Goal: Information Seeking & Learning: Check status

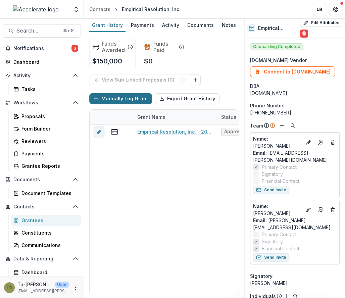
scroll to position [33, 0]
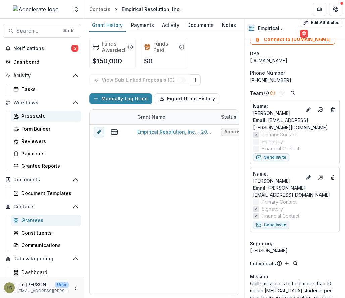
click at [37, 119] on div "Proposals" at bounding box center [48, 116] width 54 height 7
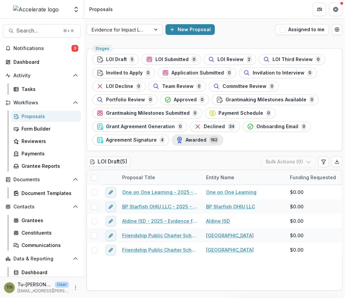
click at [191, 141] on span "Awarded" at bounding box center [196, 140] width 21 height 6
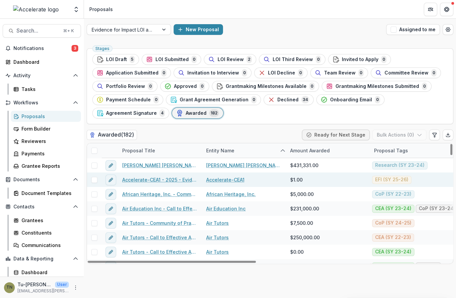
click at [94, 179] on span at bounding box center [94, 180] width 6 height 6
click at [345, 135] on button "Bulk Actions ( 1 )" at bounding box center [400, 135] width 53 height 11
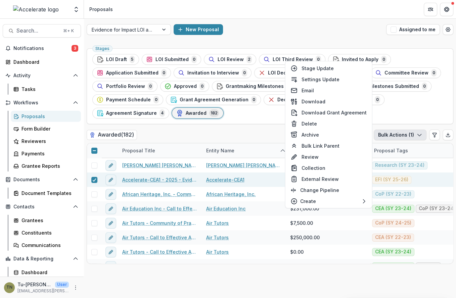
click at [251, 127] on div "Stages LOI Draft 5 LOI Submitted 0 LOI Review 2 LOI Third Review 0 Invited to A…" at bounding box center [270, 172] width 372 height 252
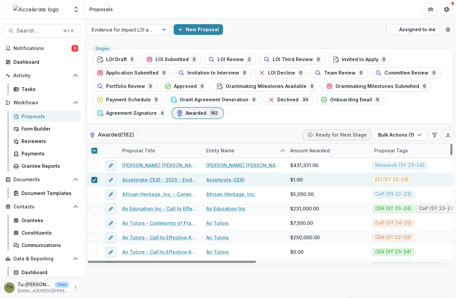
click at [92, 179] on span at bounding box center [94, 180] width 6 height 6
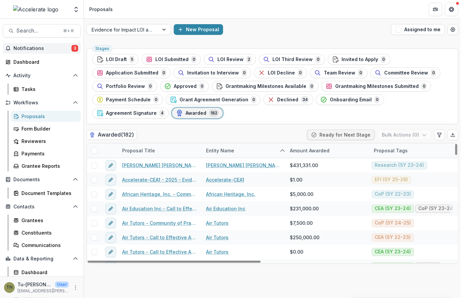
click at [60, 50] on span "Notifications" at bounding box center [42, 49] width 58 height 6
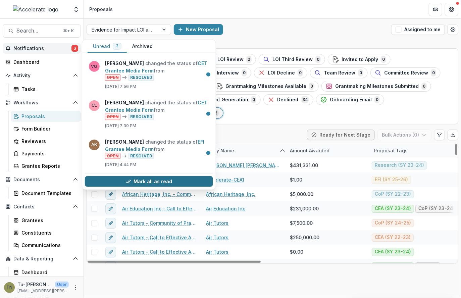
click at [141, 179] on button "Mark all as read" at bounding box center [149, 181] width 128 height 11
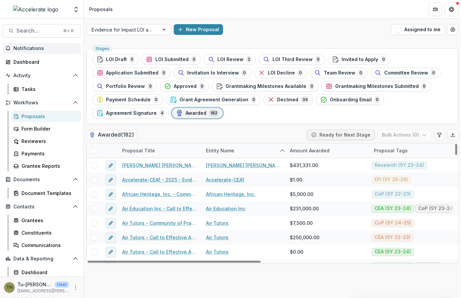
click at [136, 18] on header "Proposals" at bounding box center [272, 9] width 377 height 18
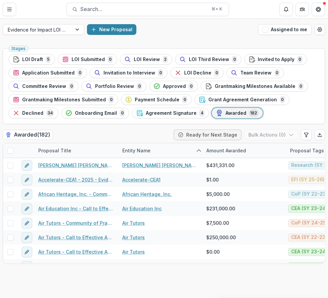
click at [190, 30] on div "New Proposal" at bounding box center [171, 29] width 168 height 11
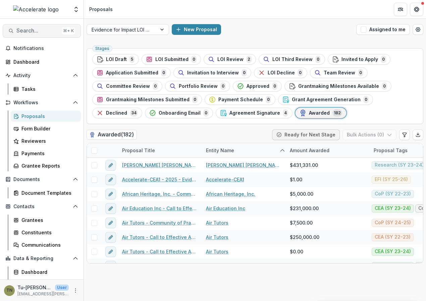
click at [40, 30] on span "Search..." at bounding box center [37, 31] width 43 height 6
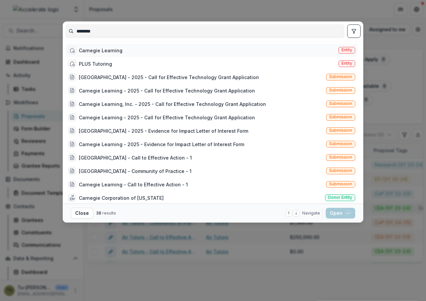
type input "********"
click at [142, 56] on div "Carnegie Learning Entity" at bounding box center [211, 50] width 293 height 13
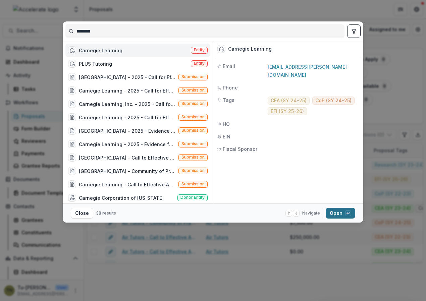
click at [335, 217] on button "Open with enter key" at bounding box center [341, 213] width 30 height 11
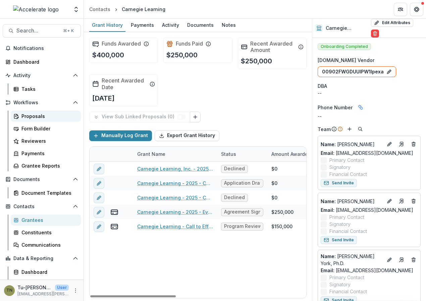
click at [37, 114] on div "Proposals" at bounding box center [48, 116] width 54 height 7
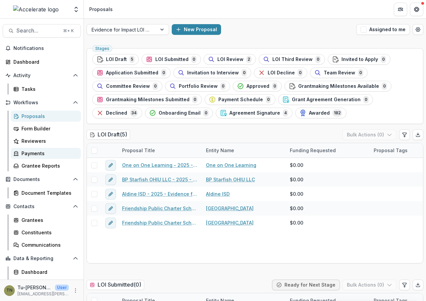
click at [38, 152] on div "Payments" at bounding box center [48, 153] width 54 height 7
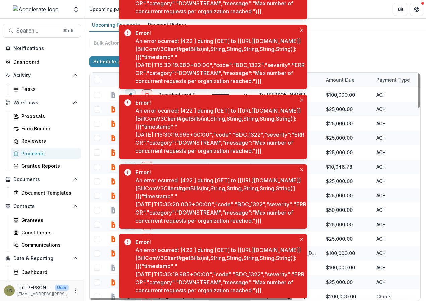
click at [335, 43] on div "**********" at bounding box center [255, 166] width 342 height 269
click at [300, 98] on icon "Close" at bounding box center [301, 99] width 3 height 3
click at [302, 168] on icon "Close" at bounding box center [301, 169] width 3 height 3
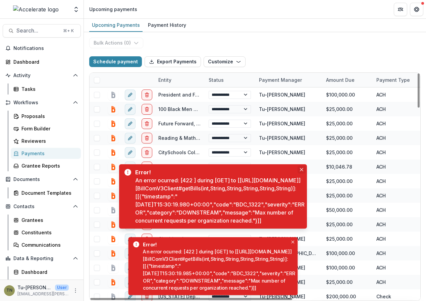
click at [302, 168] on icon "Close" at bounding box center [301, 169] width 3 height 3
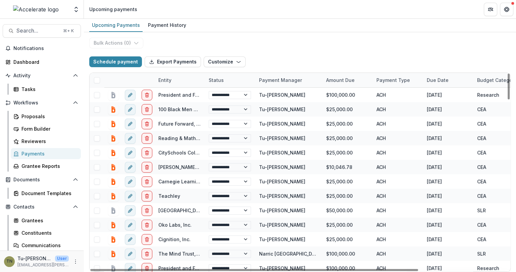
click at [284, 43] on div "**********" at bounding box center [300, 152] width 432 height 240
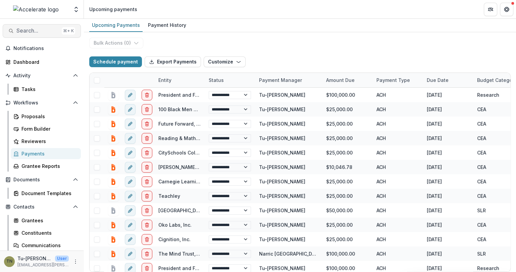
click at [47, 31] on span "Search..." at bounding box center [37, 31] width 43 height 6
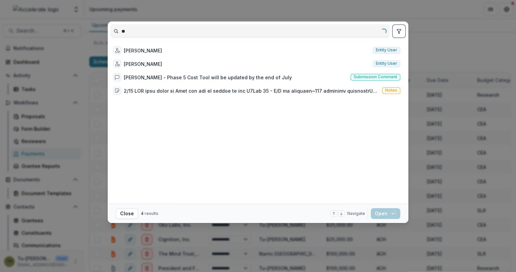
type input "*"
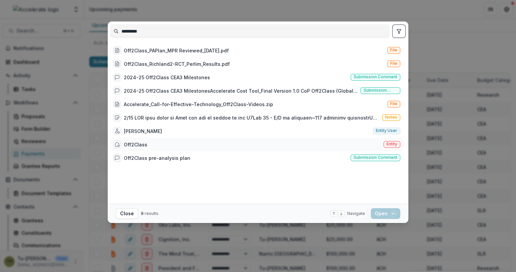
type input "*********"
click at [157, 142] on div "Off2Class Entity" at bounding box center [256, 144] width 293 height 13
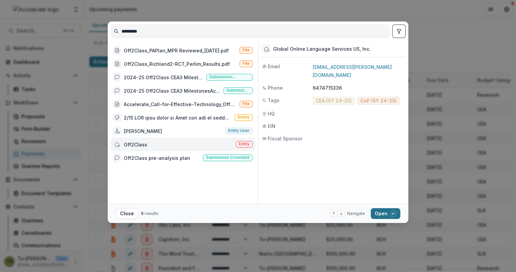
click at [345, 215] on button "Open with enter key" at bounding box center [386, 213] width 30 height 11
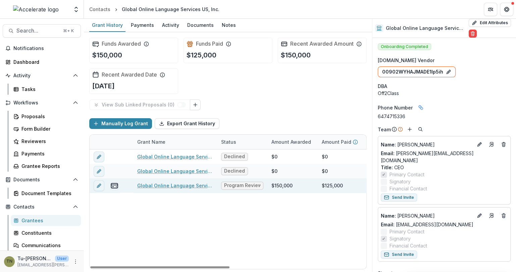
click at [162, 184] on link "Global Online Language Services US, Inc. - Call to Effective Action - 1" at bounding box center [175, 185] width 76 height 7
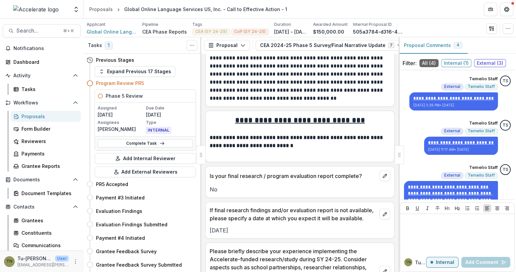
scroll to position [1826, 0]
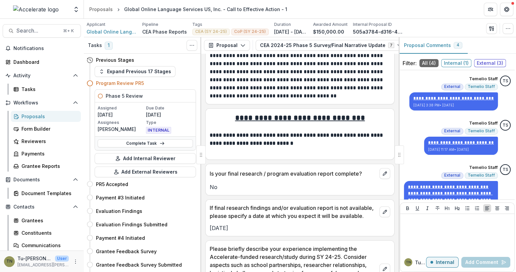
click at [235, 69] on p "**********" at bounding box center [299, 59] width 179 height 81
click at [235, 75] on p "**********" at bounding box center [299, 59] width 179 height 81
click at [41, 116] on div "Proposals" at bounding box center [48, 116] width 54 height 7
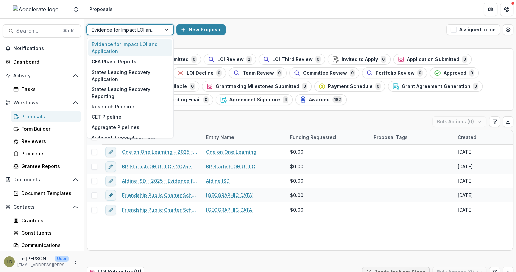
click at [159, 30] on div "Evidence for Impact LOI and Application" at bounding box center [124, 30] width 75 height 10
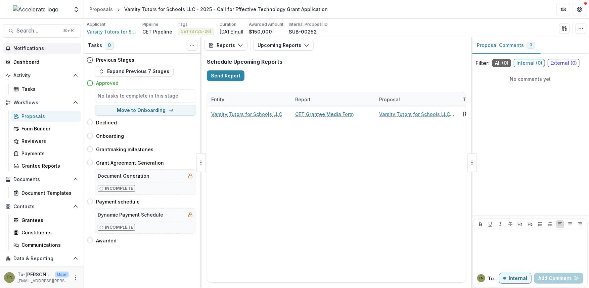
click at [57, 50] on span "Notifications" at bounding box center [45, 49] width 65 height 6
